Goal: Task Accomplishment & Management: Complete application form

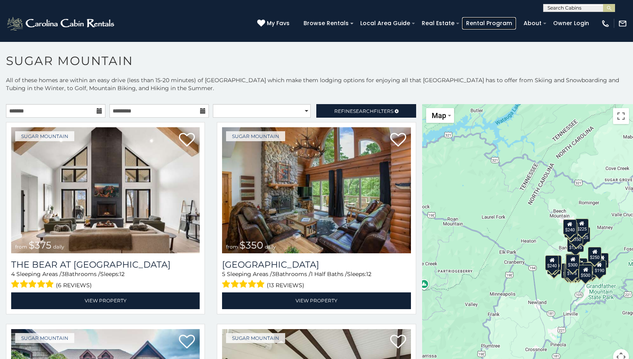
click at [492, 23] on link "Rental Program" at bounding box center [489, 23] width 54 height 12
